Goal: Transaction & Acquisition: Purchase product/service

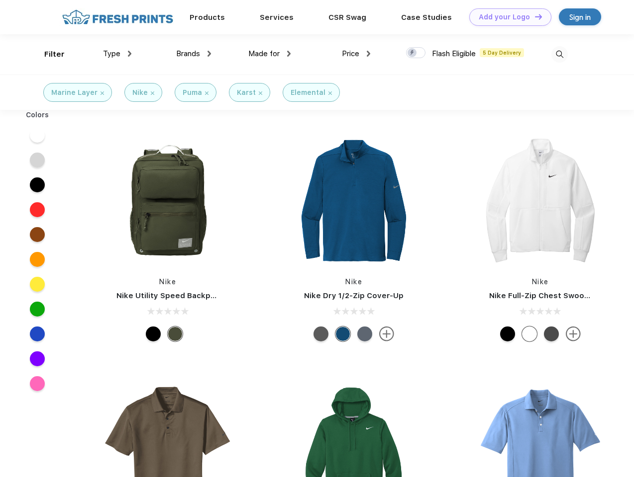
scroll to position [0, 0]
click at [506, 17] on link "Add your Logo Design Tool" at bounding box center [510, 16] width 82 height 17
click at [0, 0] on div "Design Tool" at bounding box center [0, 0] width 0 height 0
click at [534, 16] on link "Add your Logo Design Tool" at bounding box center [510, 16] width 82 height 17
click at [48, 54] on div "Filter" at bounding box center [54, 54] width 20 height 11
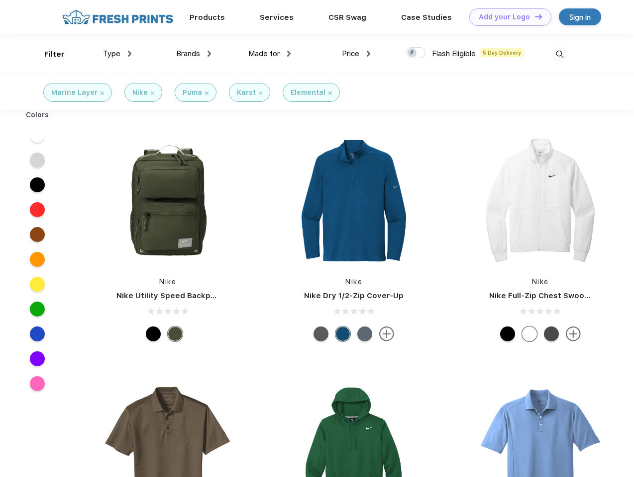
click at [117, 54] on span "Type" at bounding box center [111, 53] width 17 height 9
click at [193, 54] on span "Brands" at bounding box center [188, 53] width 24 height 9
click at [270, 54] on span "Made for" at bounding box center [263, 53] width 31 height 9
click at [356, 54] on span "Price" at bounding box center [350, 53] width 17 height 9
click at [416, 53] on div at bounding box center [415, 52] width 19 height 11
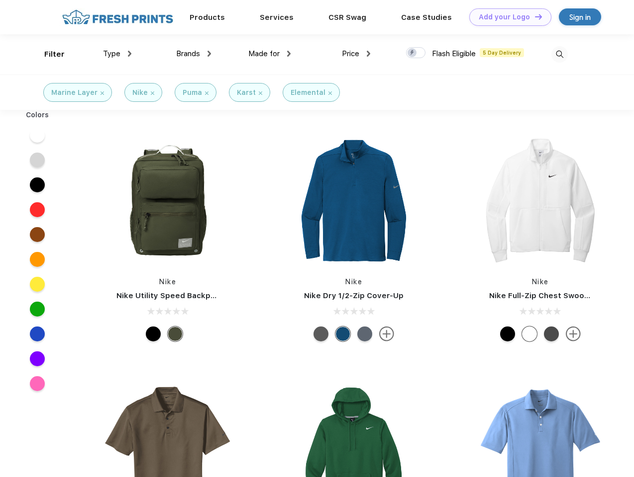
click at [412, 53] on input "checkbox" at bounding box center [409, 50] width 6 height 6
click at [559, 54] on img at bounding box center [559, 54] width 16 height 16
